Goal: Transaction & Acquisition: Purchase product/service

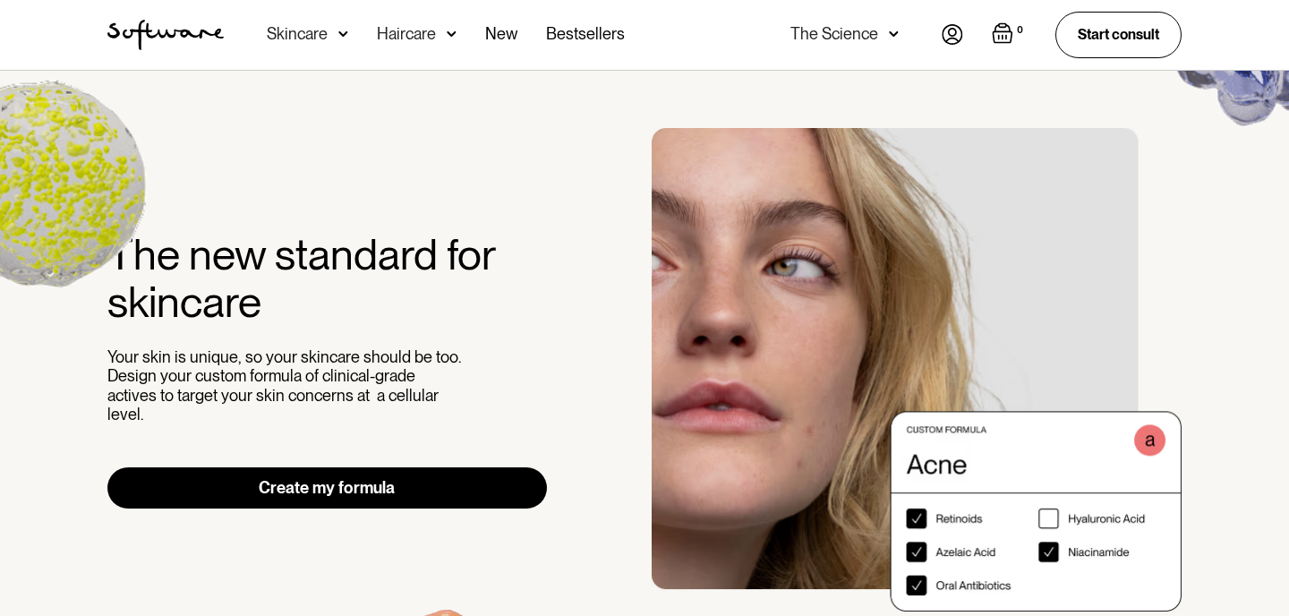
click at [325, 33] on div "Skincare" at bounding box center [297, 34] width 61 height 18
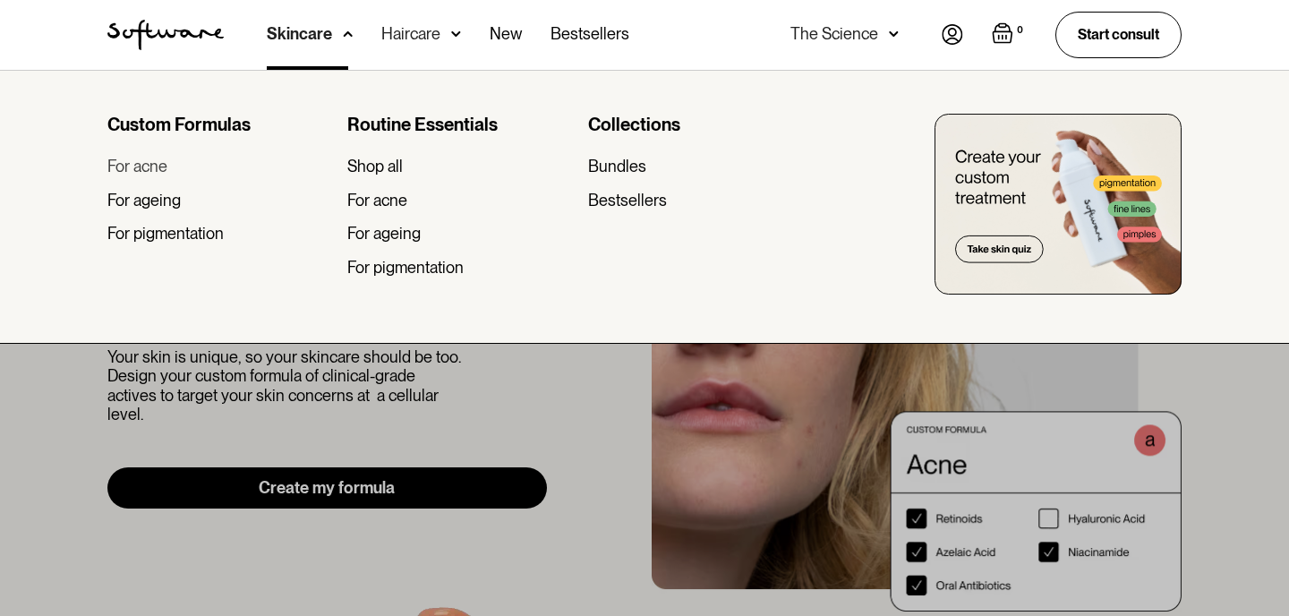
click at [151, 163] on div "For acne" at bounding box center [137, 167] width 60 height 20
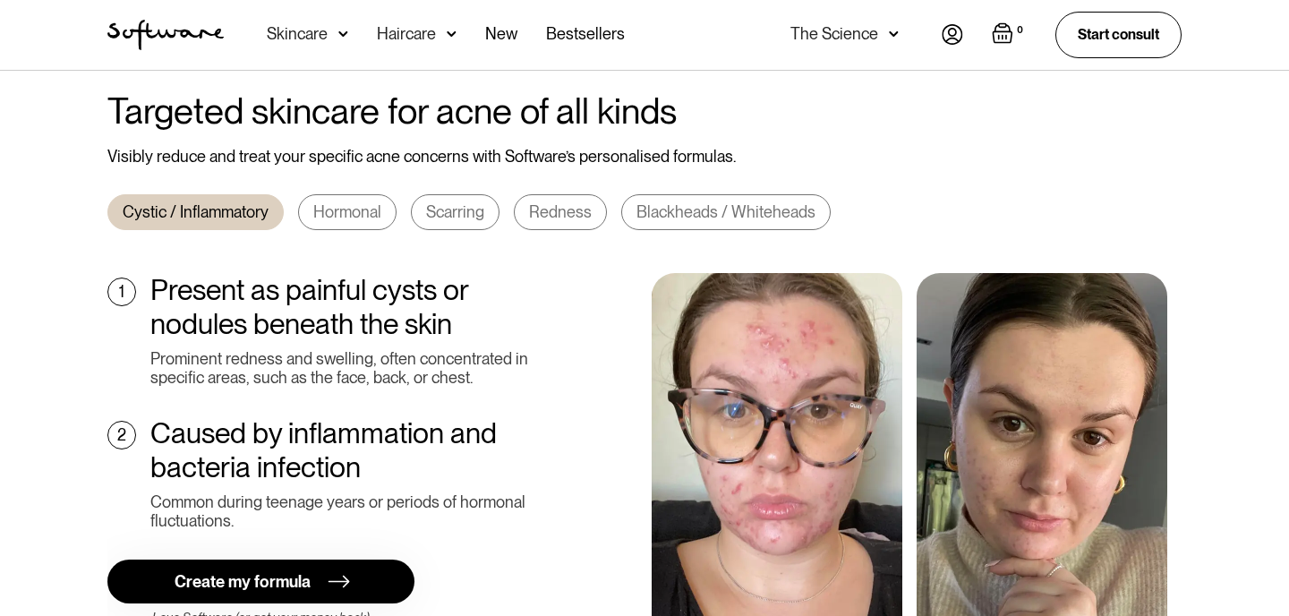
scroll to position [644, 0]
click at [298, 38] on div "Skincare" at bounding box center [297, 34] width 61 height 18
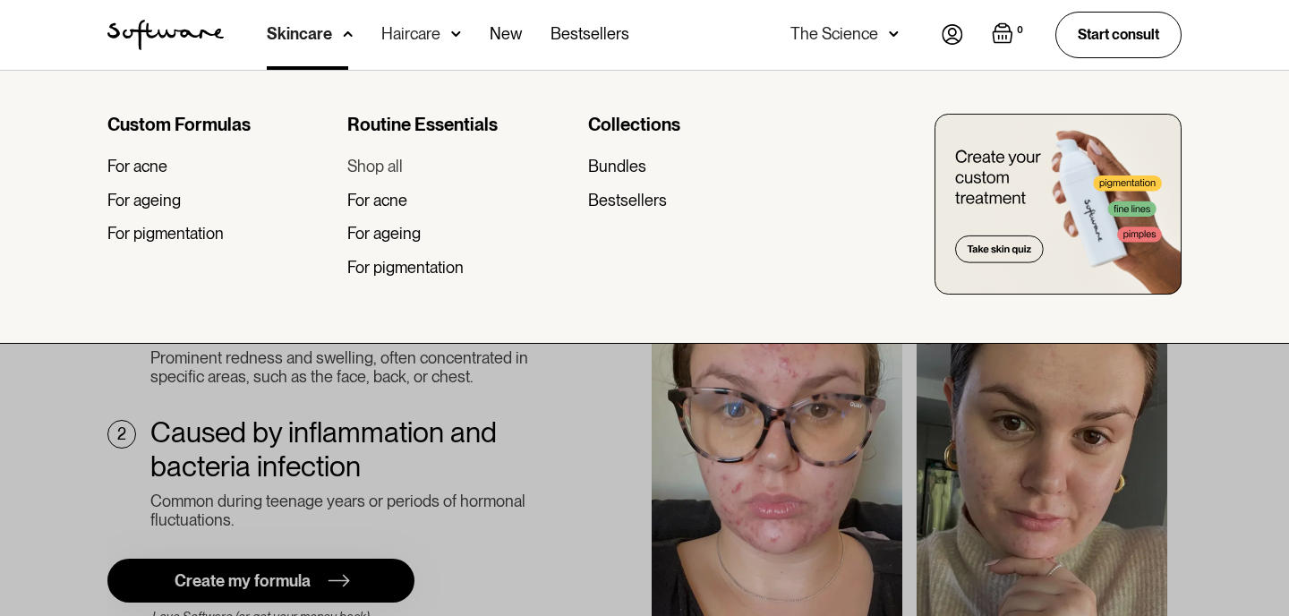
click at [381, 166] on div "Shop all" at bounding box center [374, 167] width 55 height 20
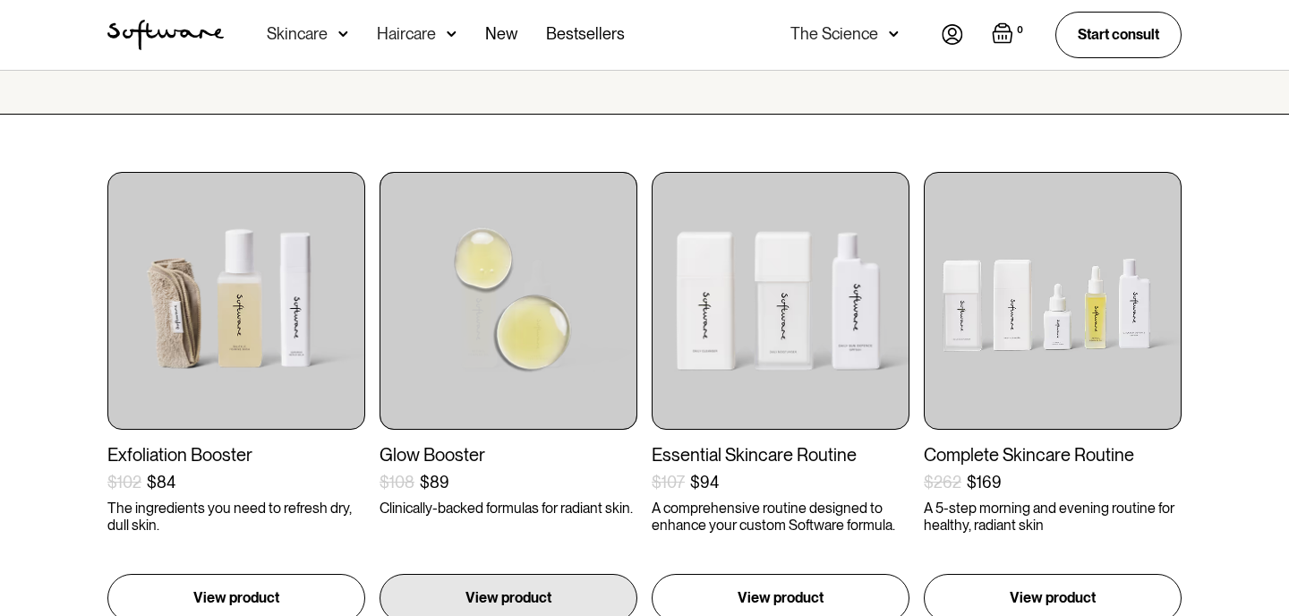
scroll to position [271, 0]
click at [416, 447] on div "Glow Booster" at bounding box center [509, 455] width 258 height 21
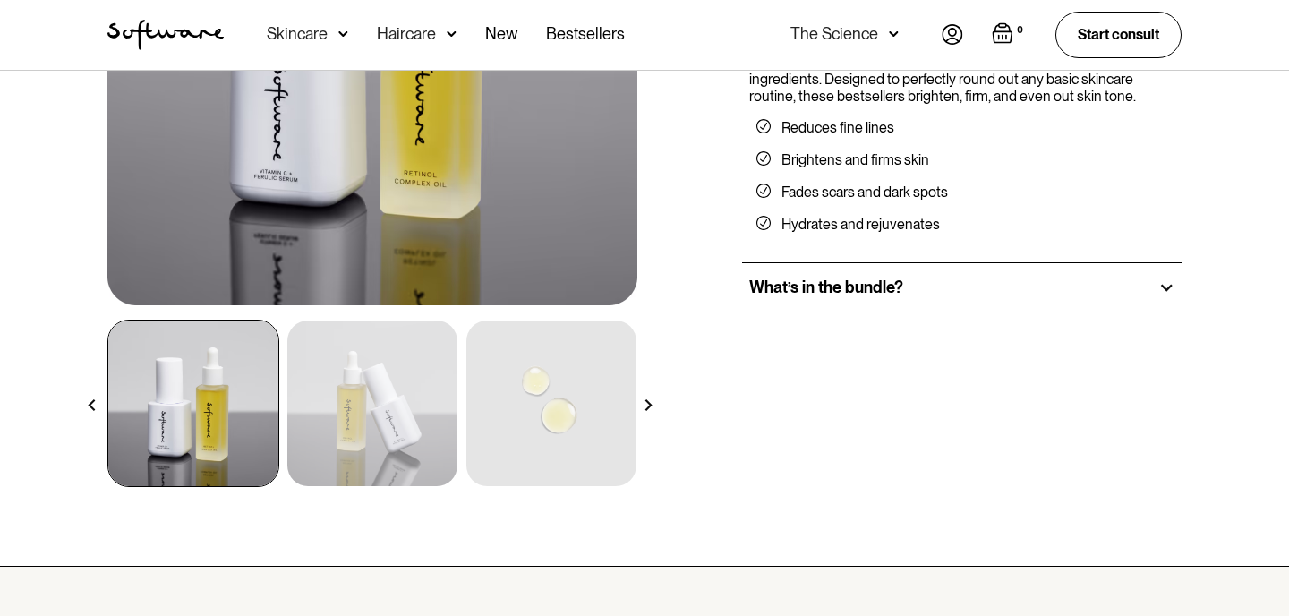
scroll to position [361, 0]
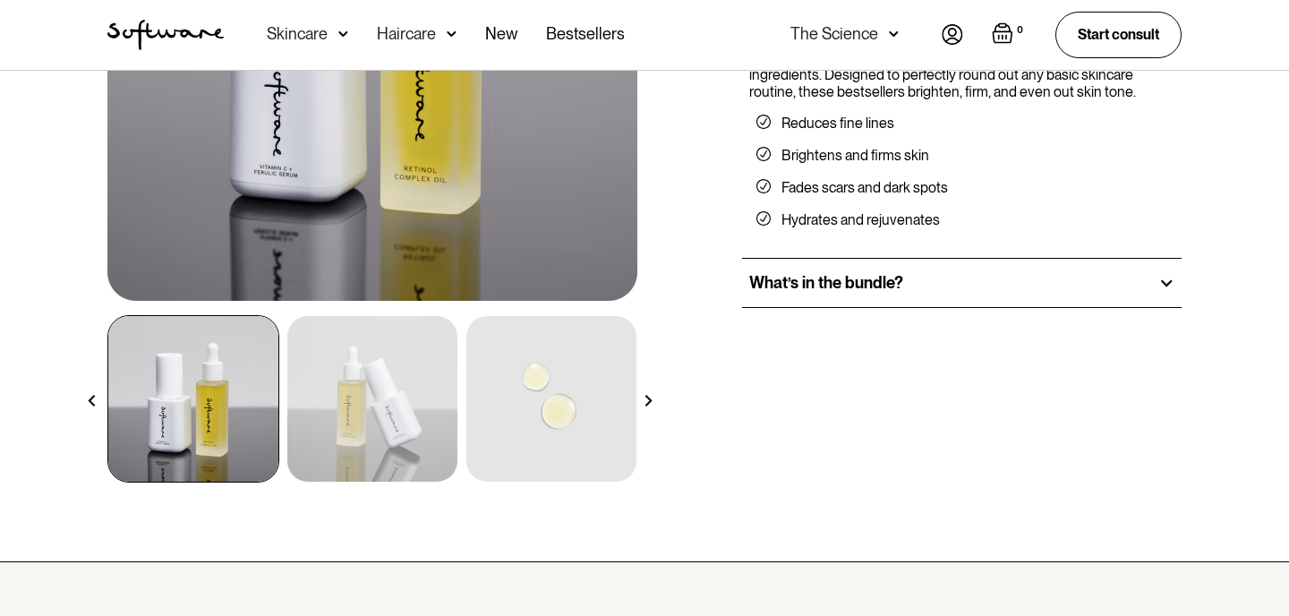
click at [800, 300] on div "What’s in the bundle?" at bounding box center [962, 283] width 440 height 48
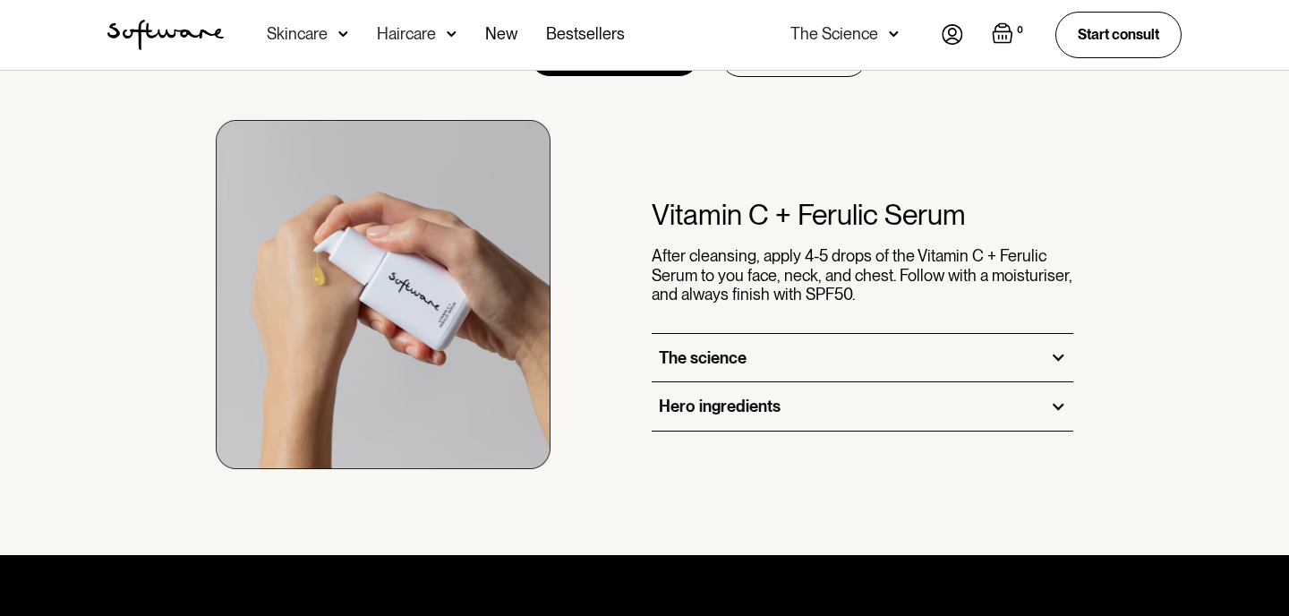
scroll to position [1052, 0]
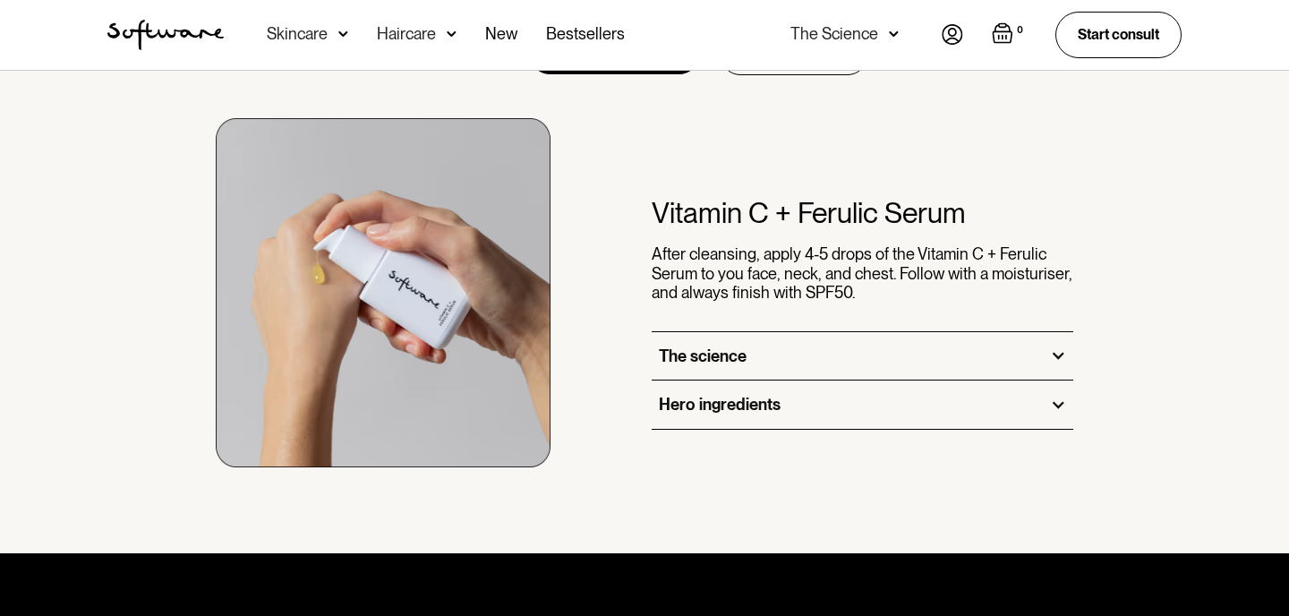
click at [735, 351] on div "The science" at bounding box center [703, 356] width 88 height 20
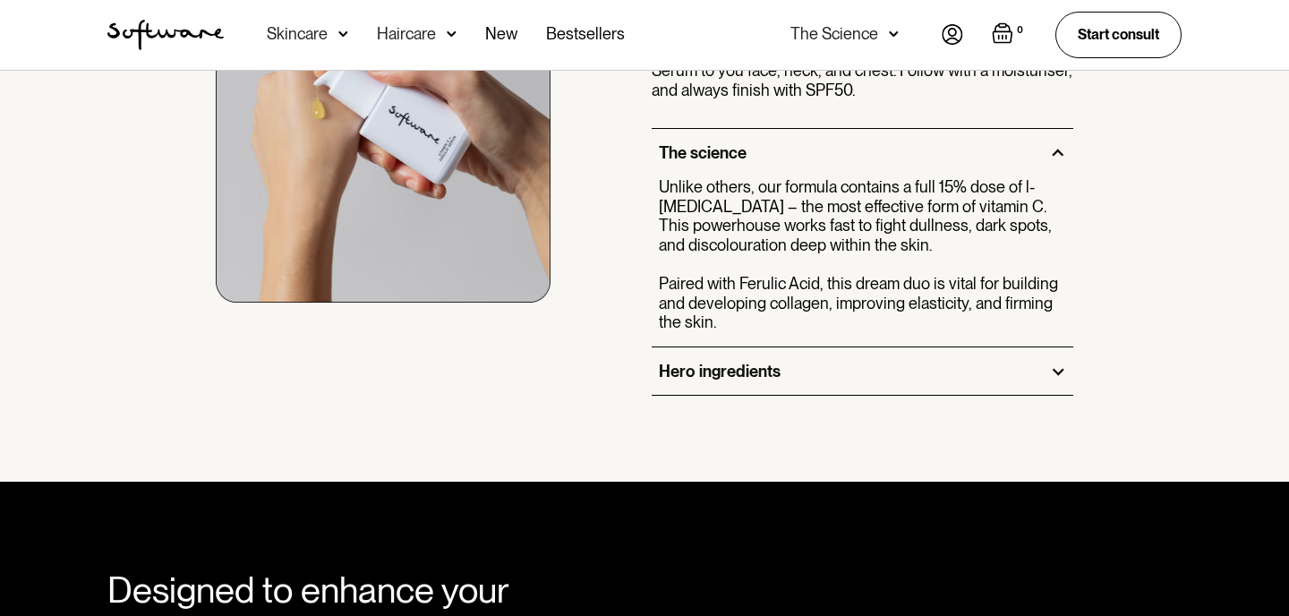
scroll to position [1219, 0]
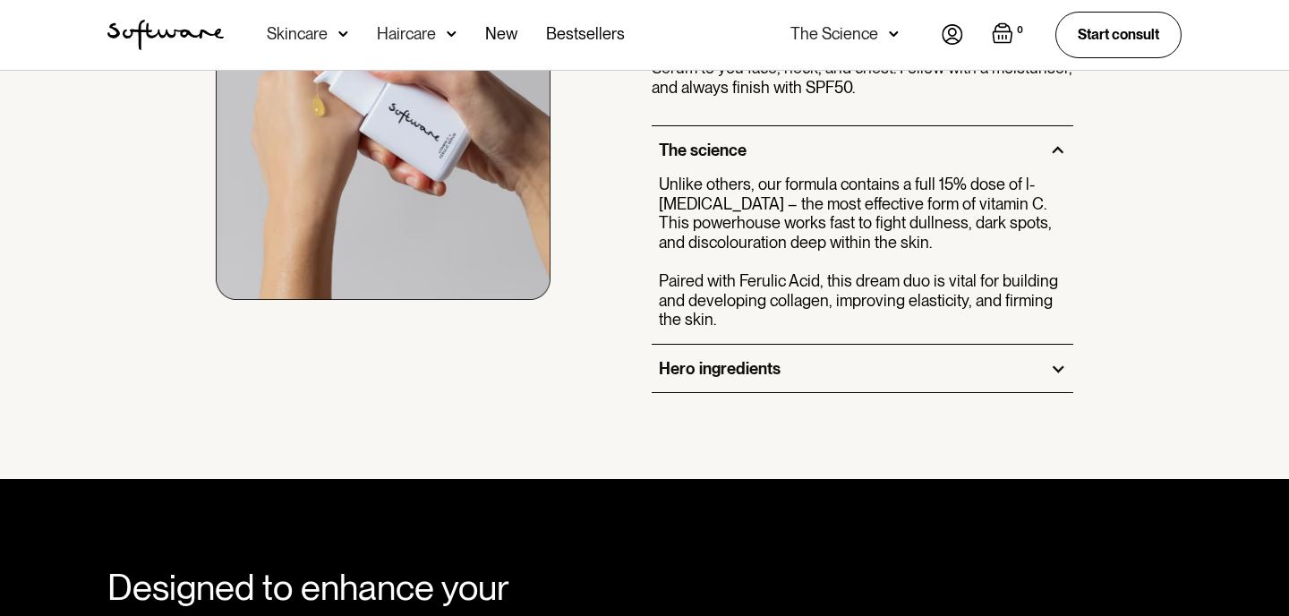
click at [806, 384] on div "Hero ingredients" at bounding box center [863, 369] width 422 height 48
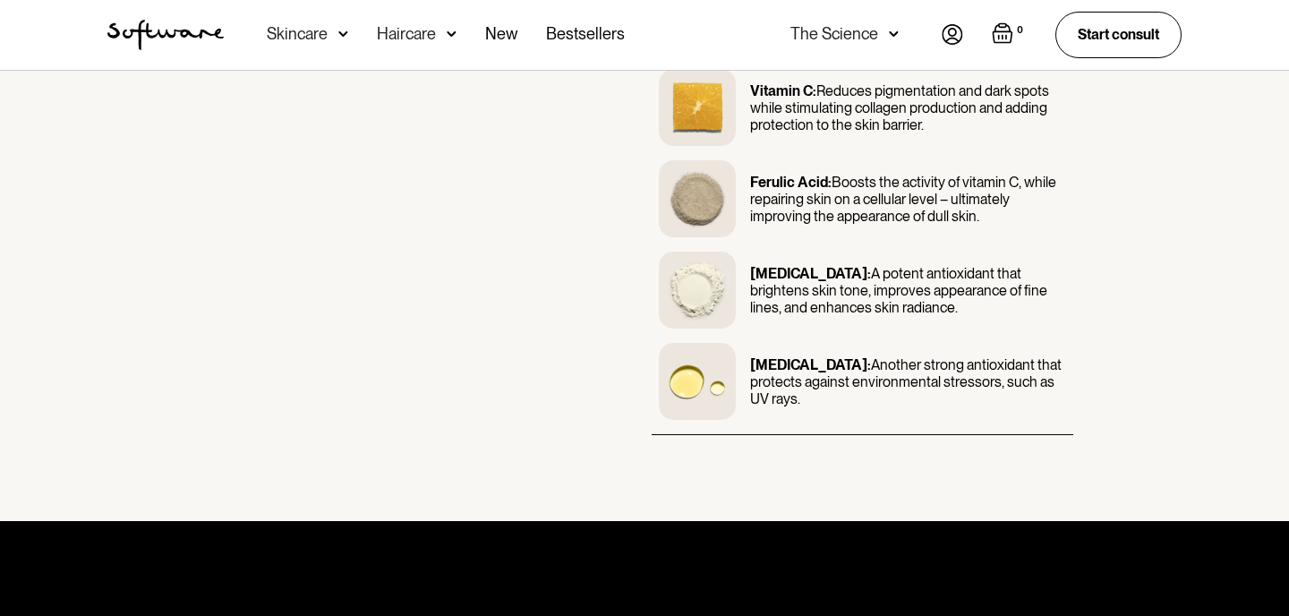
scroll to position [1543, 0]
